Goal: Task Accomplishment & Management: Manage account settings

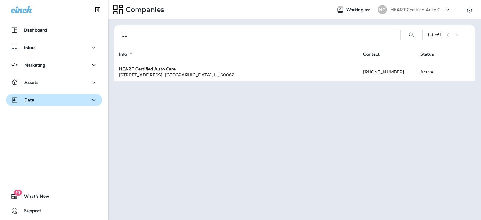
click at [35, 98] on div "Data" at bounding box center [54, 100] width 87 height 8
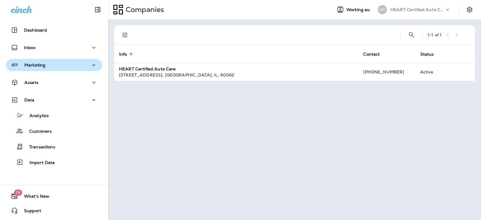
click at [35, 67] on p "Marketing" at bounding box center [34, 64] width 21 height 5
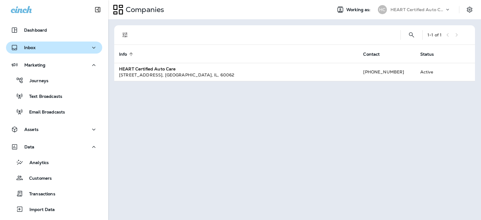
click at [35, 46] on div "Inbox" at bounding box center [54, 48] width 87 height 8
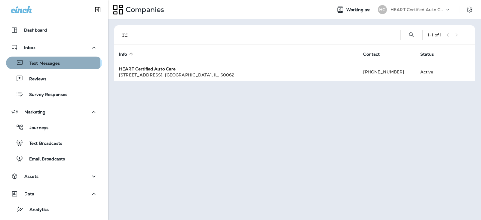
click at [46, 65] on p "Text Messages" at bounding box center [41, 64] width 36 height 6
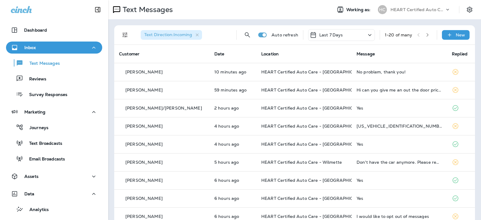
click at [407, 8] on p "HEART Certified Auto Care" at bounding box center [417, 9] width 54 height 5
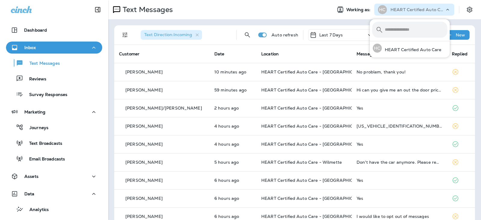
click at [407, 8] on p "HEART Certified Auto Care" at bounding box center [417, 9] width 54 height 5
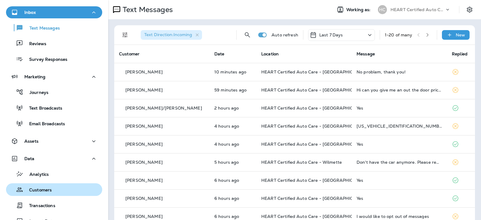
scroll to position [84, 0]
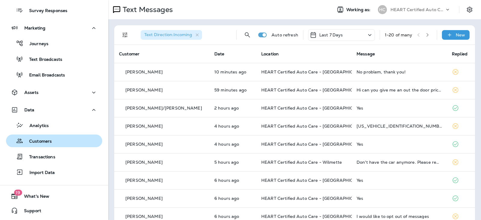
click at [50, 140] on p "Customers" at bounding box center [37, 142] width 29 height 6
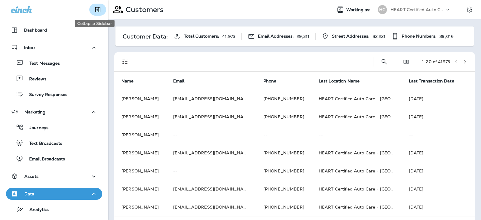
click at [98, 9] on button "Collapse Sidebar" at bounding box center [97, 10] width 17 height 12
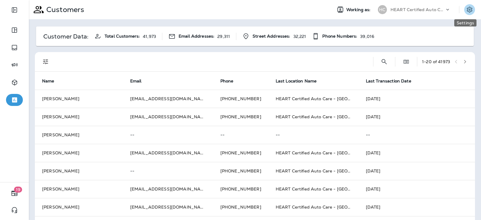
click at [466, 11] on icon "Settings" at bounding box center [469, 9] width 7 height 7
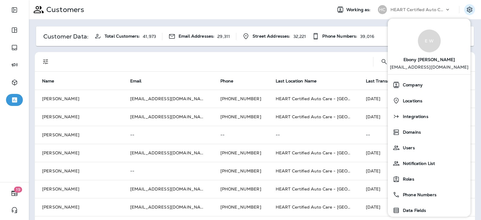
click at [176, 17] on div "Customers Working as: HC HEART Certified Auto Care" at bounding box center [255, 9] width 452 height 19
